Goal: Task Accomplishment & Management: Complete application form

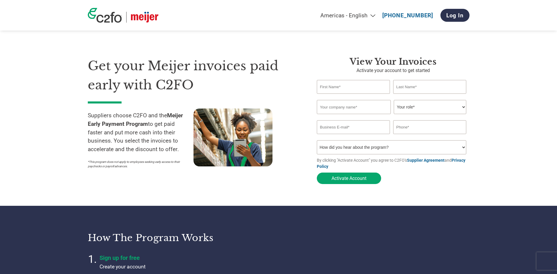
click at [352, 84] on input "text" at bounding box center [353, 87] width 73 height 14
type input "[PERSON_NAME]"
type input "Lil Anglers, LLC DBA Anything Possible Brands"
type input "[EMAIL_ADDRESS][DOMAIN_NAME]"
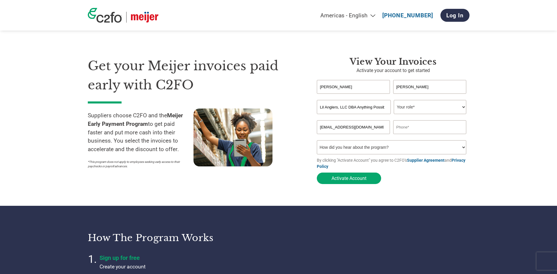
type input "4177557771"
drag, startPoint x: 385, startPoint y: 108, endPoint x: 339, endPoint y: 106, distance: 46.2
click at [339, 106] on input "Lil Anglers, LLC DBA Anything Possible Brands" at bounding box center [354, 107] width 74 height 14
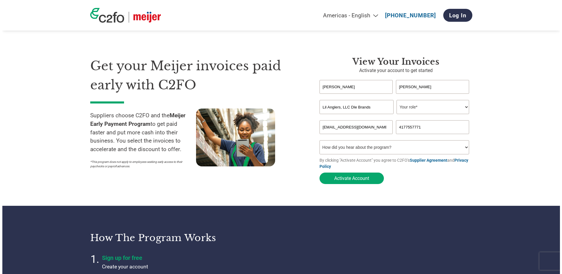
scroll to position [0, 0]
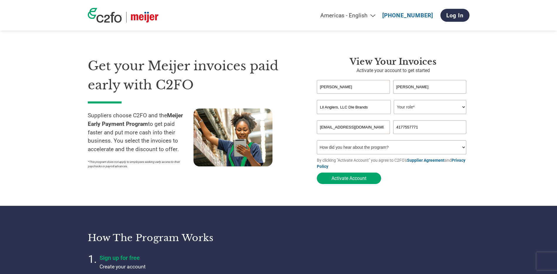
drag, startPoint x: 375, startPoint y: 107, endPoint x: 347, endPoint y: 107, distance: 27.6
click at [347, 107] on input "Lil Anglers, LLC Dle Brands" at bounding box center [354, 107] width 74 height 14
type input "Lil Anglers, LLC"
click at [422, 108] on select "Your role* CFO Controller Credit Manager Finance Director Treasurer CEO Preside…" at bounding box center [430, 107] width 73 height 14
select select "ACCOUNTS_RECEIVABLE"
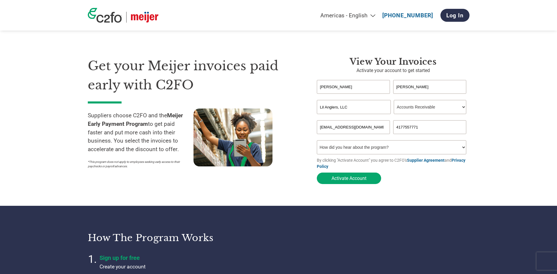
click at [394, 100] on select "Your role* CFO Controller Credit Manager Finance Director Treasurer CEO Preside…" at bounding box center [430, 107] width 73 height 14
click at [382, 153] on select "How did you hear about the program? Received a letter Email Social Media Online…" at bounding box center [392, 147] width 150 height 14
select select "Email"
click at [317, 142] on select "How did you hear about the program? Received a letter Email Social Media Online…" at bounding box center [392, 147] width 150 height 14
click at [366, 176] on button "Activate Account" at bounding box center [349, 177] width 64 height 11
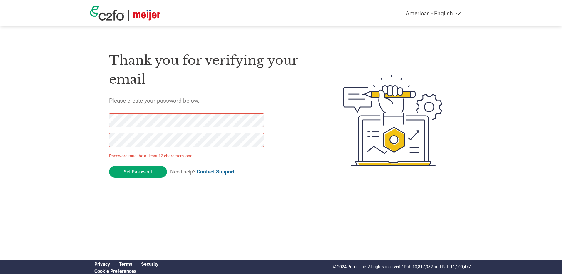
click at [102, 117] on div "Thank you for verifying your email Please create your password below. Password …" at bounding box center [281, 121] width 382 height 156
click at [95, 114] on div "Thank you for verifying your email Please create your password below. Password …" at bounding box center [281, 121] width 382 height 156
click at [66, 113] on div "Americas - English Américas - Español [GEOGRAPHIC_DATA] - Português Amériques -…" at bounding box center [281, 97] width 562 height 194
click at [85, 112] on div "Americas - English Américas - Español [GEOGRAPHIC_DATA] - Português Amériques -…" at bounding box center [281, 97] width 562 height 194
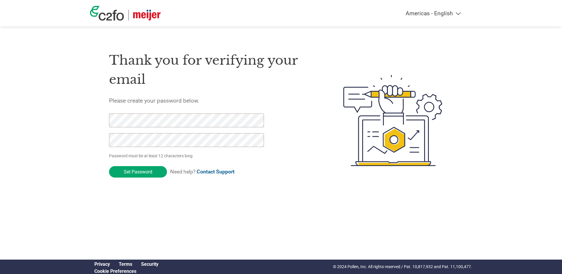
click input "Set Password" at bounding box center [138, 171] width 58 height 11
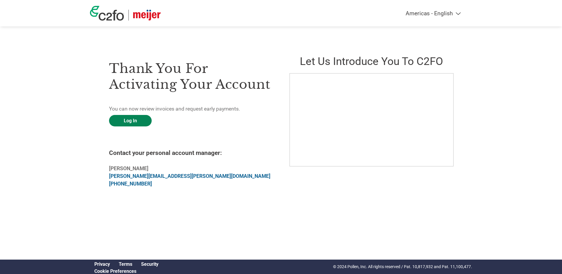
click at [134, 115] on link "Log In" at bounding box center [130, 120] width 43 height 11
